Goal: Task Accomplishment & Management: Manage account settings

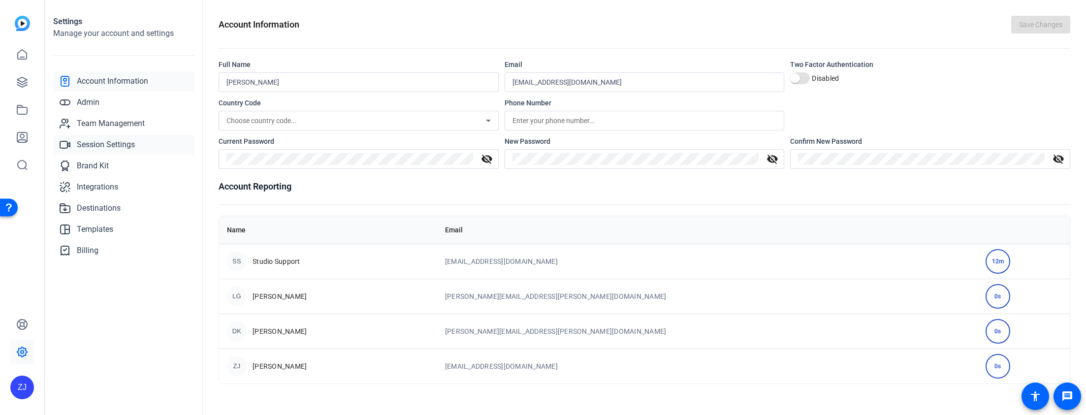
click at [113, 140] on span "Session Settings" at bounding box center [106, 145] width 58 height 12
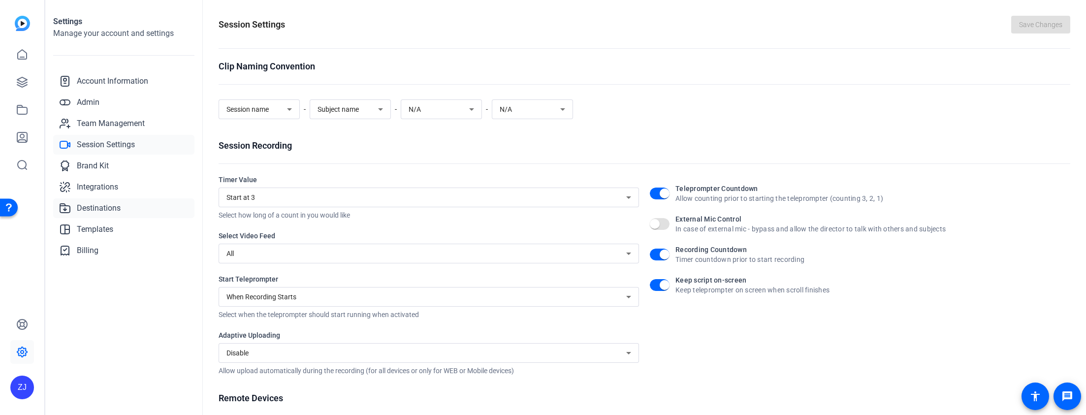
click at [109, 202] on span "Destinations" at bounding box center [99, 208] width 44 height 12
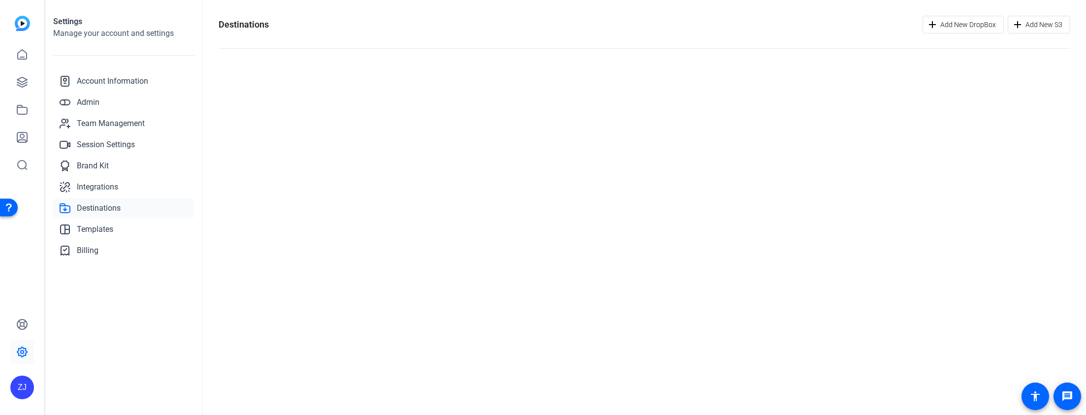
click at [105, 208] on span "Destinations" at bounding box center [99, 208] width 44 height 12
click at [94, 180] on link "Integrations" at bounding box center [123, 187] width 141 height 20
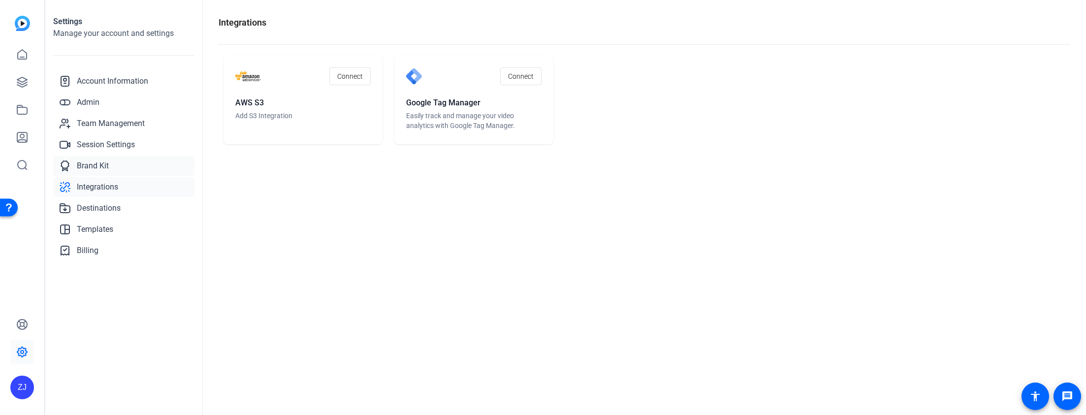
click at [100, 167] on span "Brand Kit" at bounding box center [93, 166] width 32 height 12
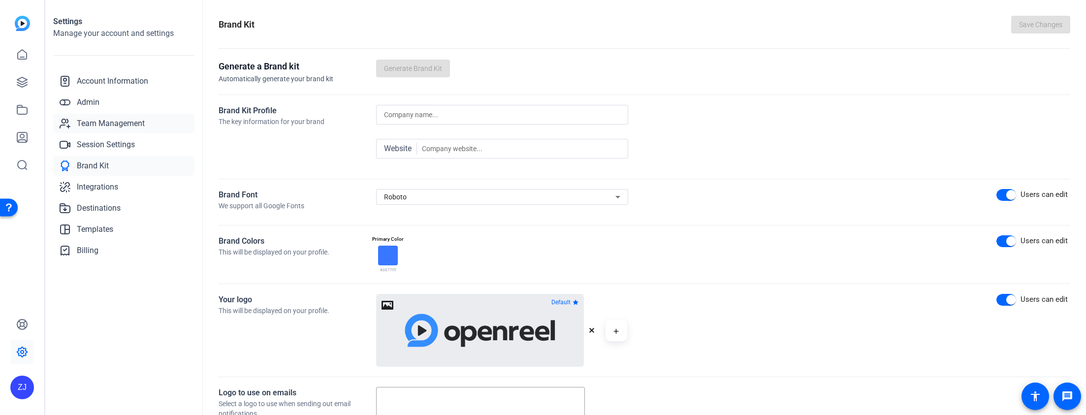
click at [96, 118] on span "Team Management" at bounding box center [111, 124] width 68 height 12
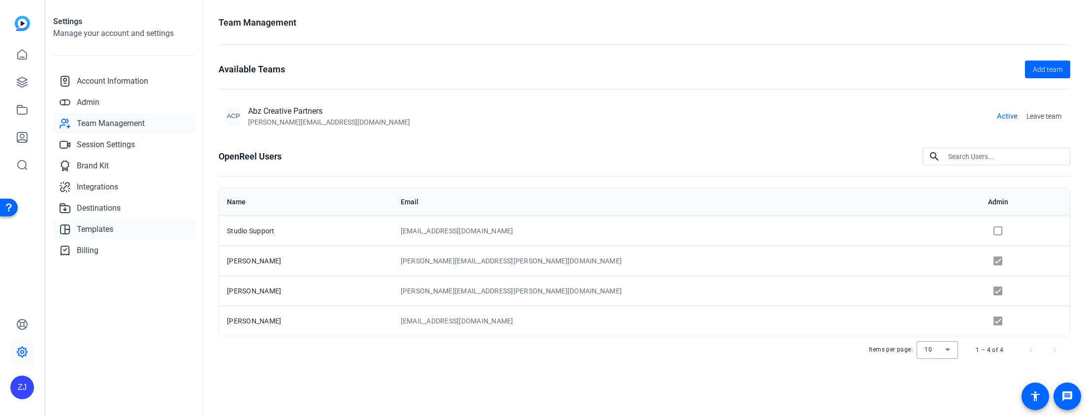
click at [89, 230] on span "Templates" at bounding box center [95, 229] width 36 height 12
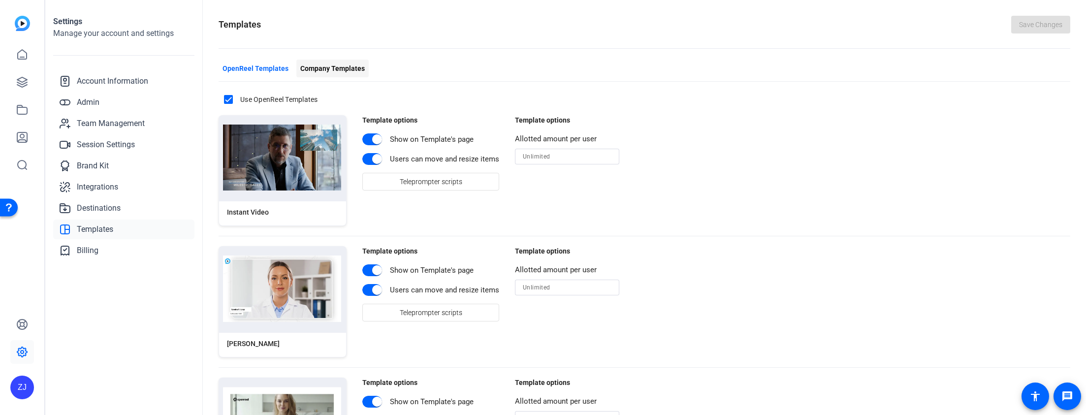
click at [321, 67] on span "Company Templates" at bounding box center [332, 68] width 64 height 10
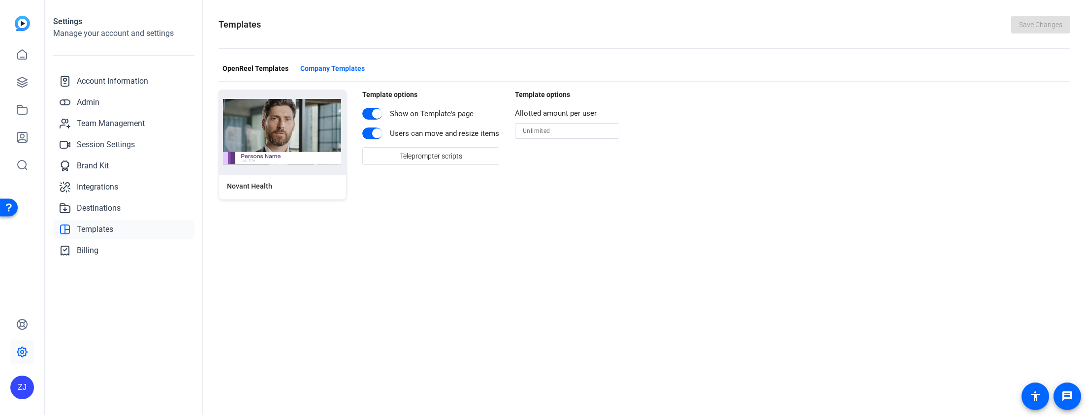
click at [371, 263] on div "Templates Save Changes OpenReel Templates Company Templates Novant Health Templ…" at bounding box center [644, 207] width 883 height 415
click at [1037, 398] on mat-icon "accessibility" at bounding box center [1035, 396] width 12 height 12
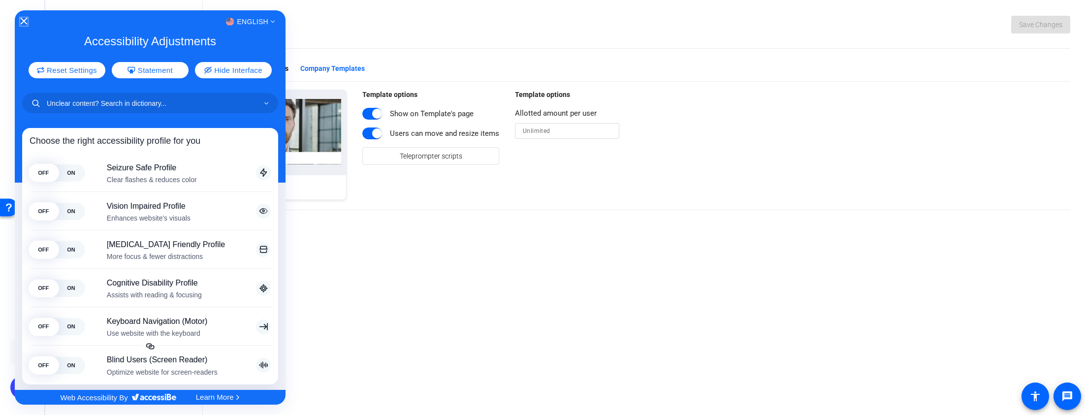
click at [24, 22] on icon "Close Accessibility Interface" at bounding box center [24, 21] width 7 height 7
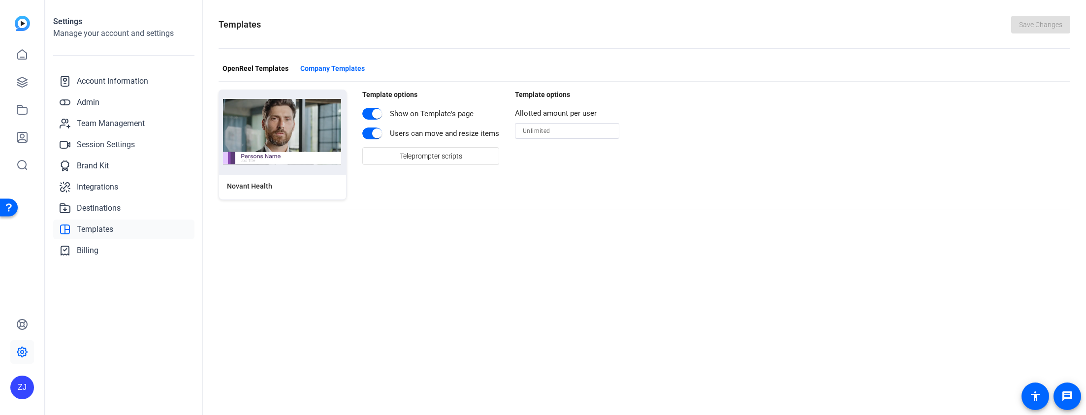
click at [282, 265] on div "Templates Save Changes OpenReel Templates Company Templates Novant Health Templ…" at bounding box center [644, 207] width 883 height 415
click at [105, 203] on span "Destinations" at bounding box center [99, 208] width 44 height 12
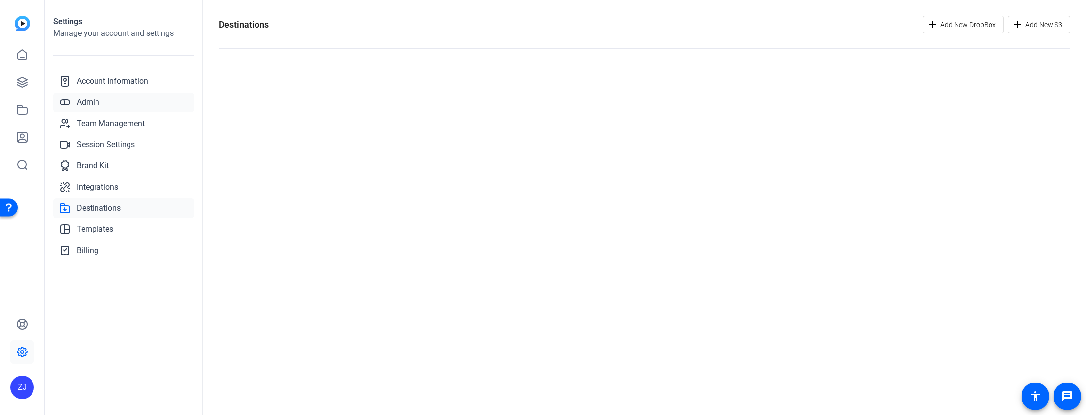
click at [82, 100] on span "Admin" at bounding box center [88, 102] width 23 height 12
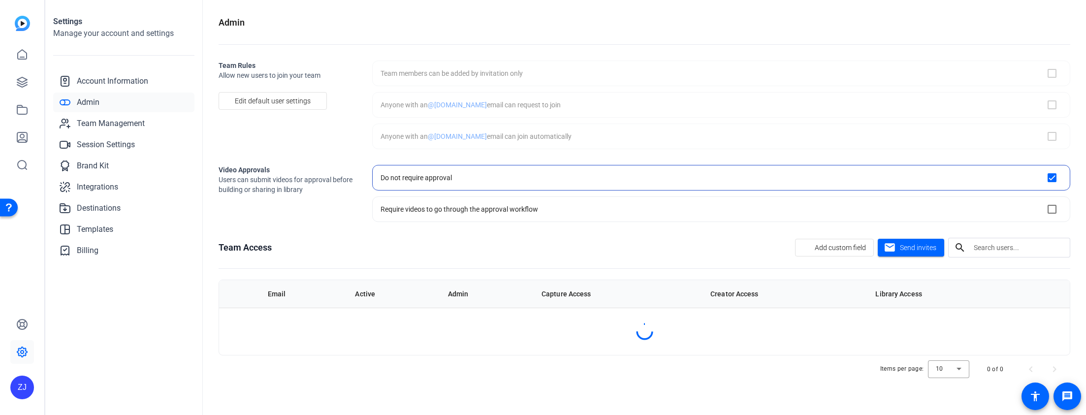
checkbox input "true"
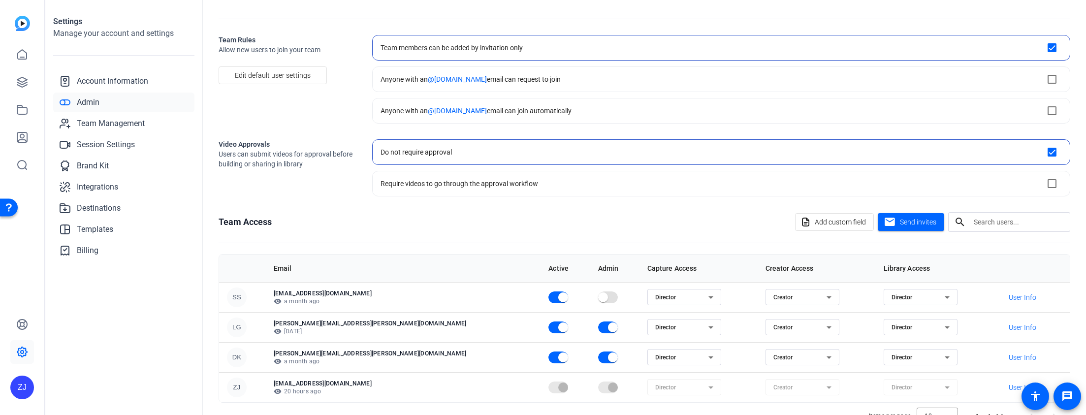
scroll to position [57, 0]
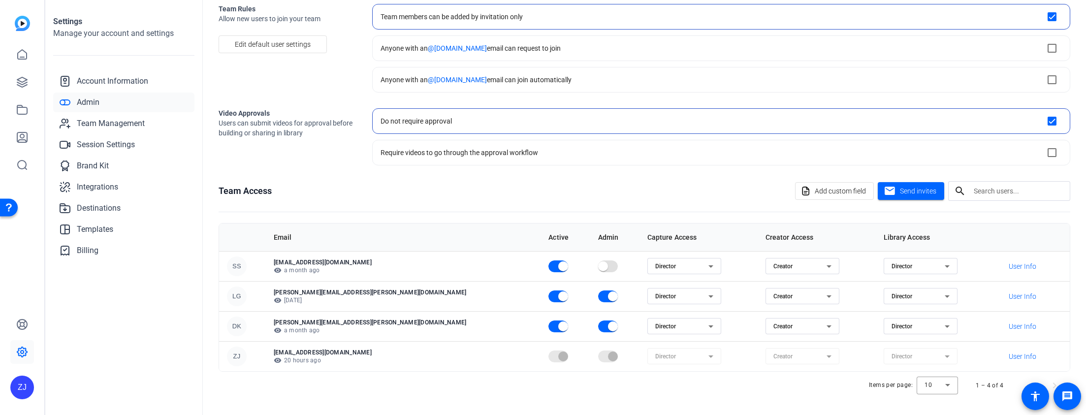
click at [97, 289] on div "Settings Manage your account and settings Account Information Admin Team Manage…" at bounding box center [123, 207] width 157 height 415
click at [77, 164] on span "Brand Kit" at bounding box center [93, 166] width 32 height 12
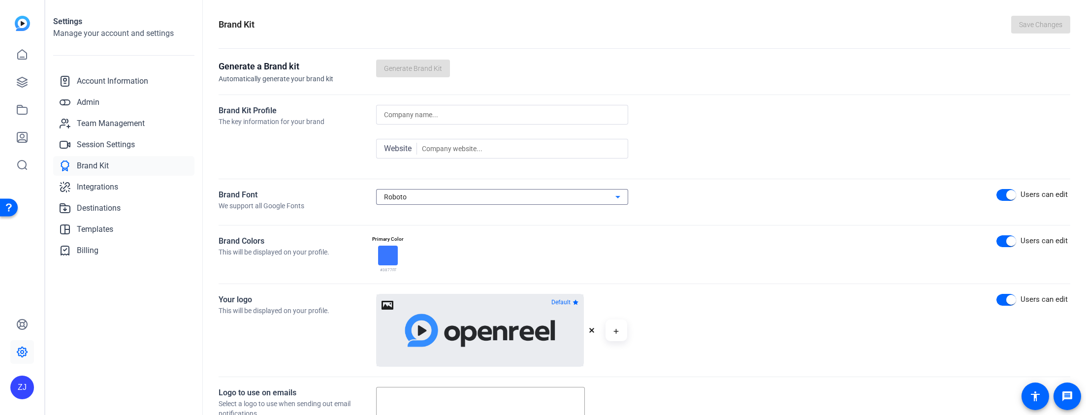
click at [623, 198] on icon at bounding box center [618, 197] width 12 height 12
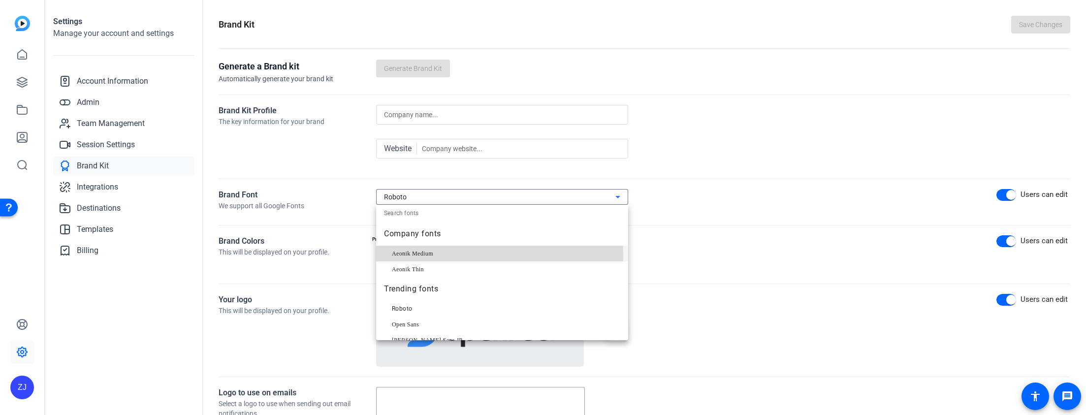
click at [426, 256] on span "Aeonik Medium" at bounding box center [412, 254] width 41 height 12
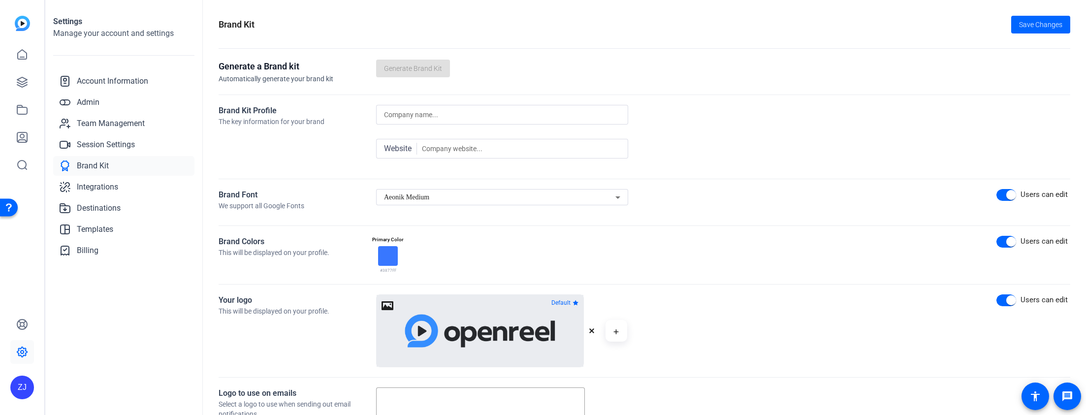
click at [308, 164] on div "Brand Kit Profile The key information for your brand" at bounding box center [296, 137] width 157 height 64
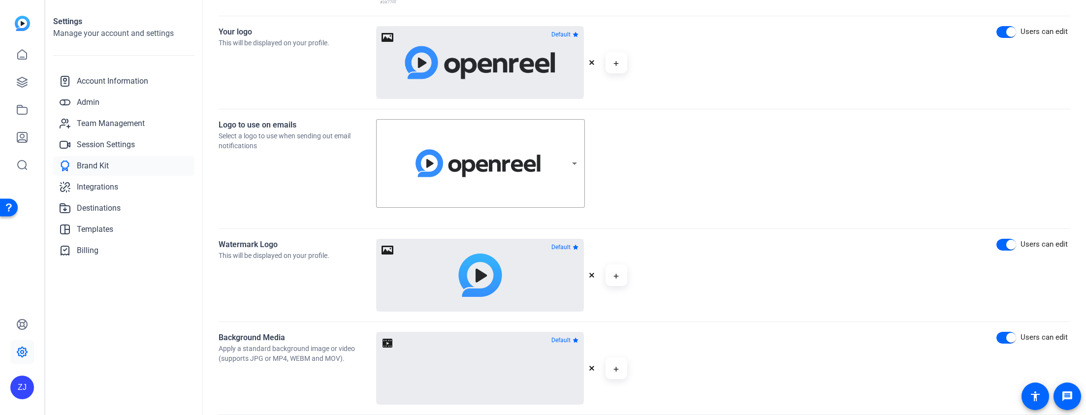
scroll to position [406, 0]
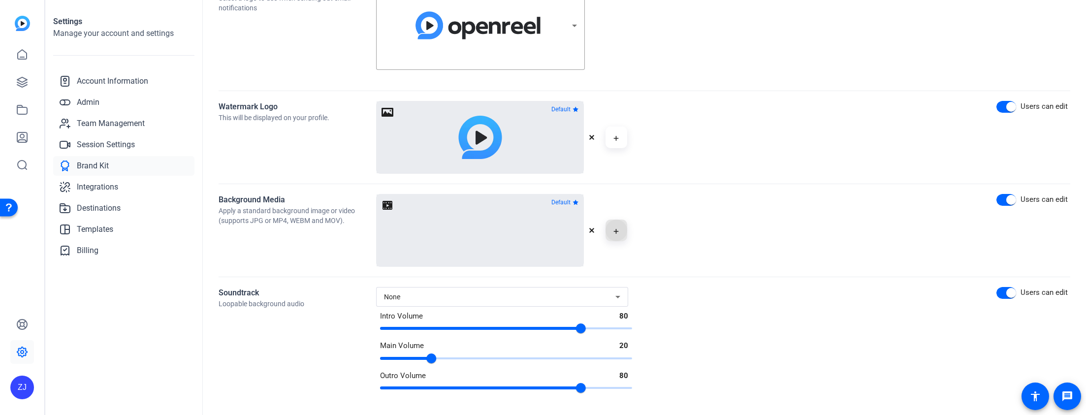
click at [619, 230] on span "button" at bounding box center [616, 230] width 24 height 24
click at [612, 228] on mat-icon "button" at bounding box center [614, 231] width 7 height 12
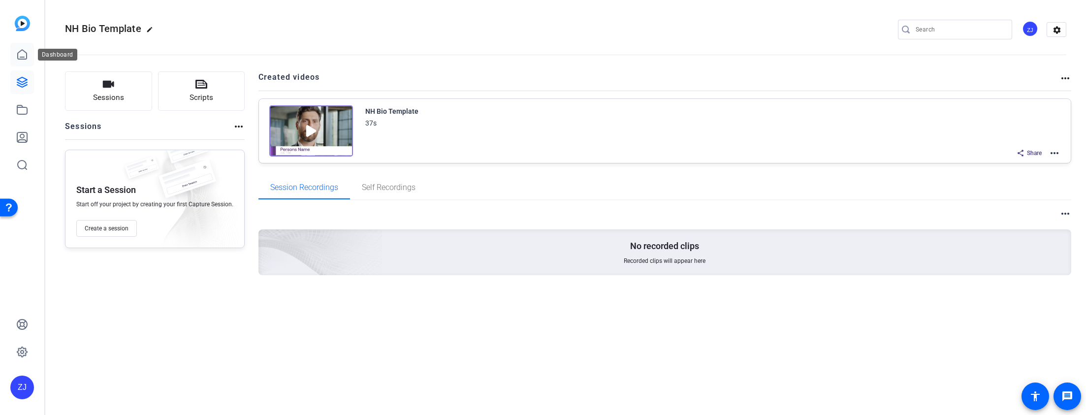
click at [18, 52] on icon at bounding box center [22, 54] width 9 height 9
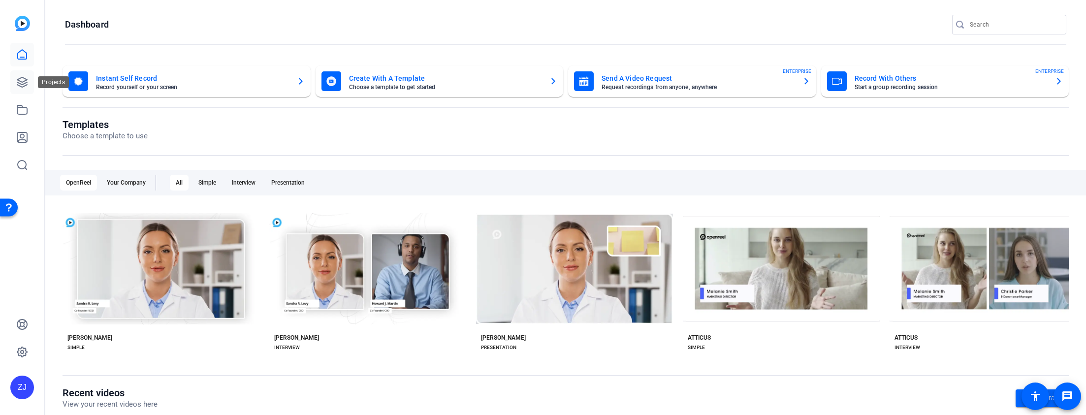
click at [21, 85] on icon at bounding box center [22, 82] width 12 height 12
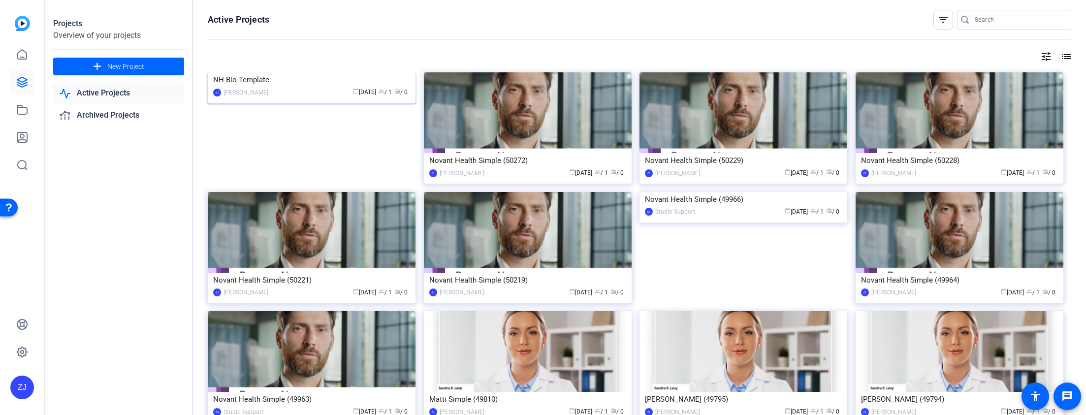
click at [325, 87] on div "NH Bio Template" at bounding box center [311, 79] width 197 height 15
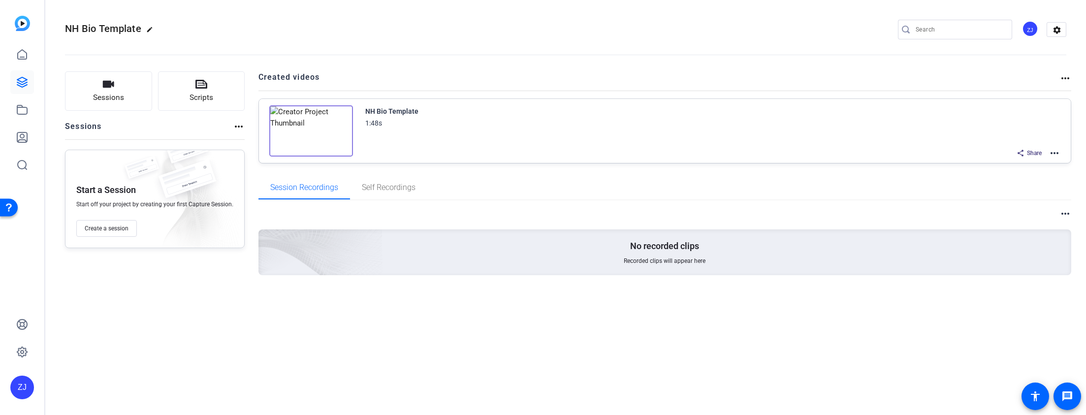
click at [1029, 154] on span "Share" at bounding box center [1033, 153] width 15 height 8
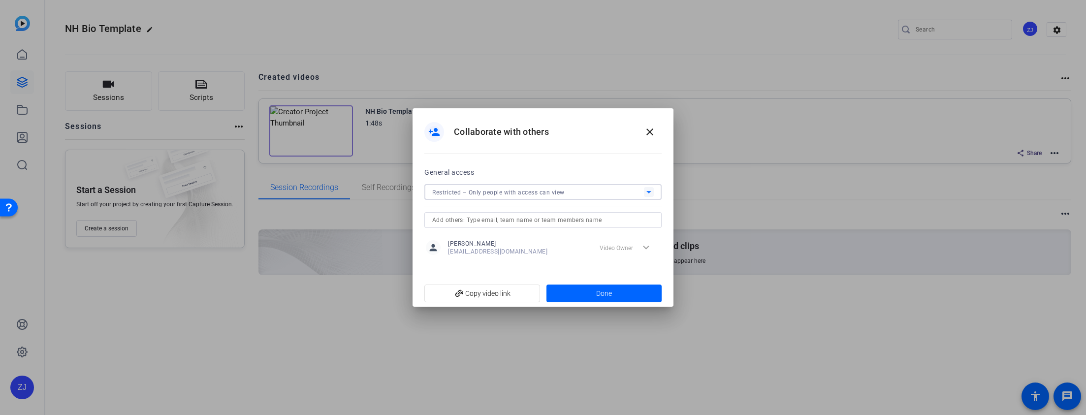
click at [652, 190] on icon at bounding box center [649, 192] width 12 height 12
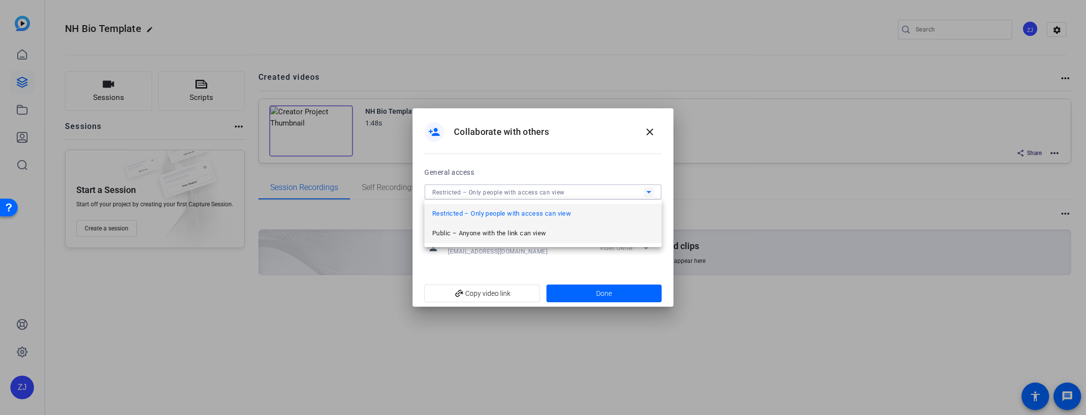
click at [509, 233] on span "Public – Anyone with the link can view" at bounding box center [489, 233] width 114 height 12
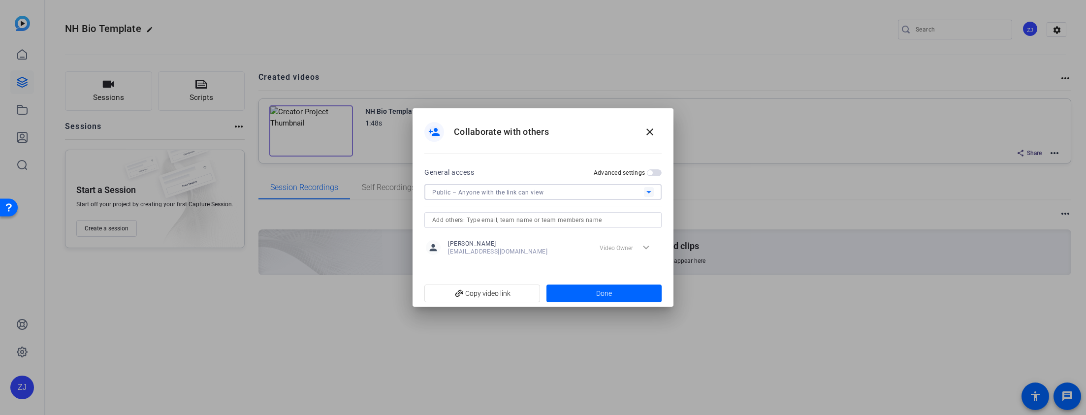
click at [652, 175] on span "button" at bounding box center [654, 172] width 15 height 7
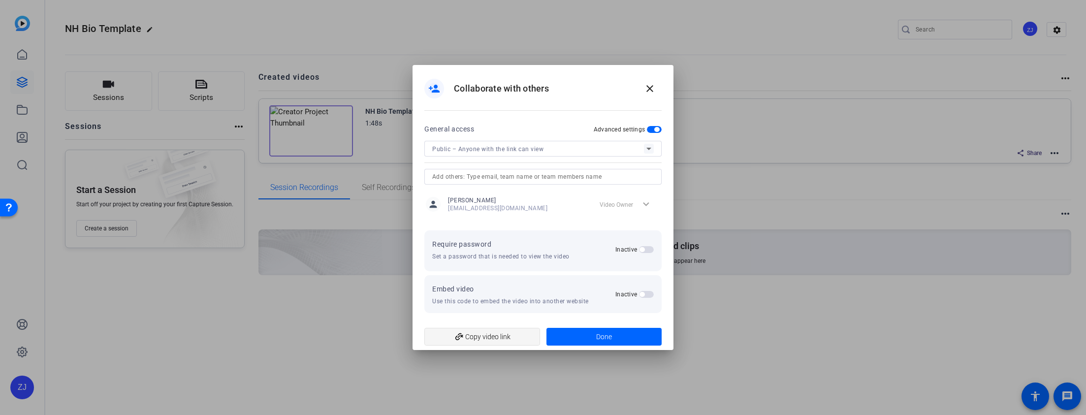
click at [464, 338] on mat-icon "add_link" at bounding box center [459, 337] width 17 height 17
